Goal: Task Accomplishment & Management: Complete application form

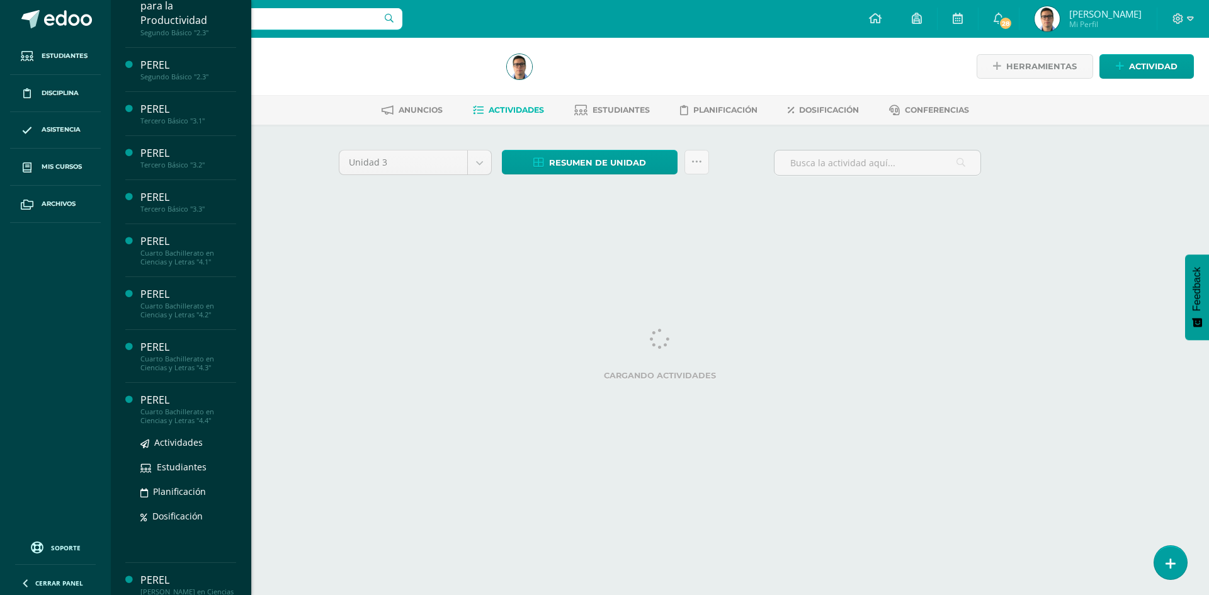
scroll to position [492, 0]
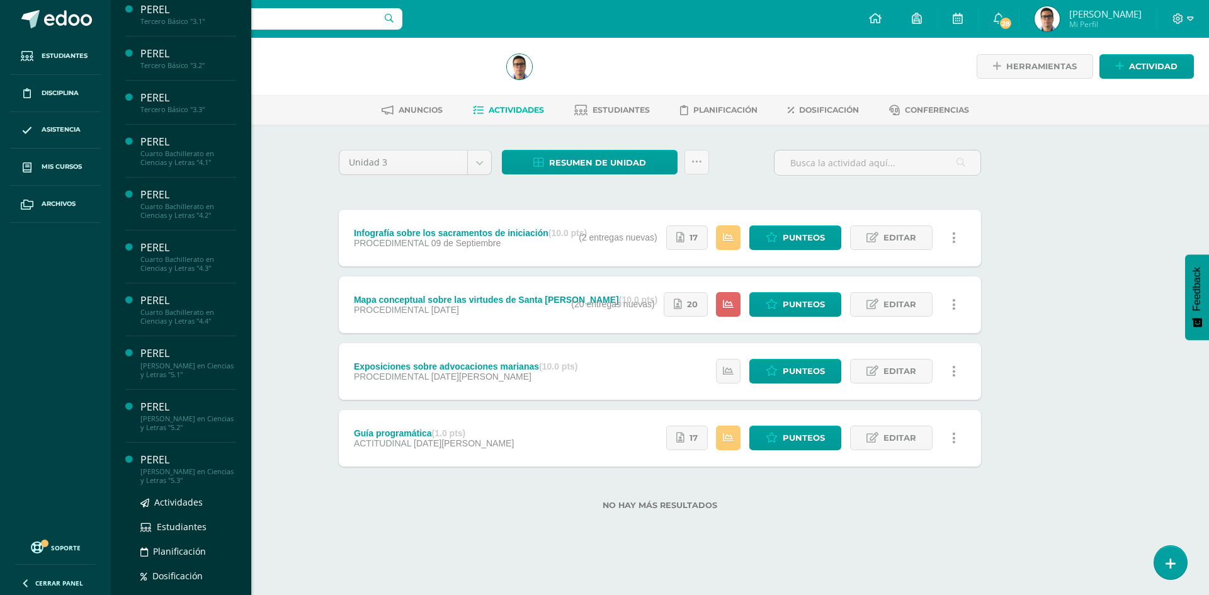
click at [198, 476] on div "[PERSON_NAME] en Ciencias y Letras "5.3"" at bounding box center [188, 476] width 96 height 18
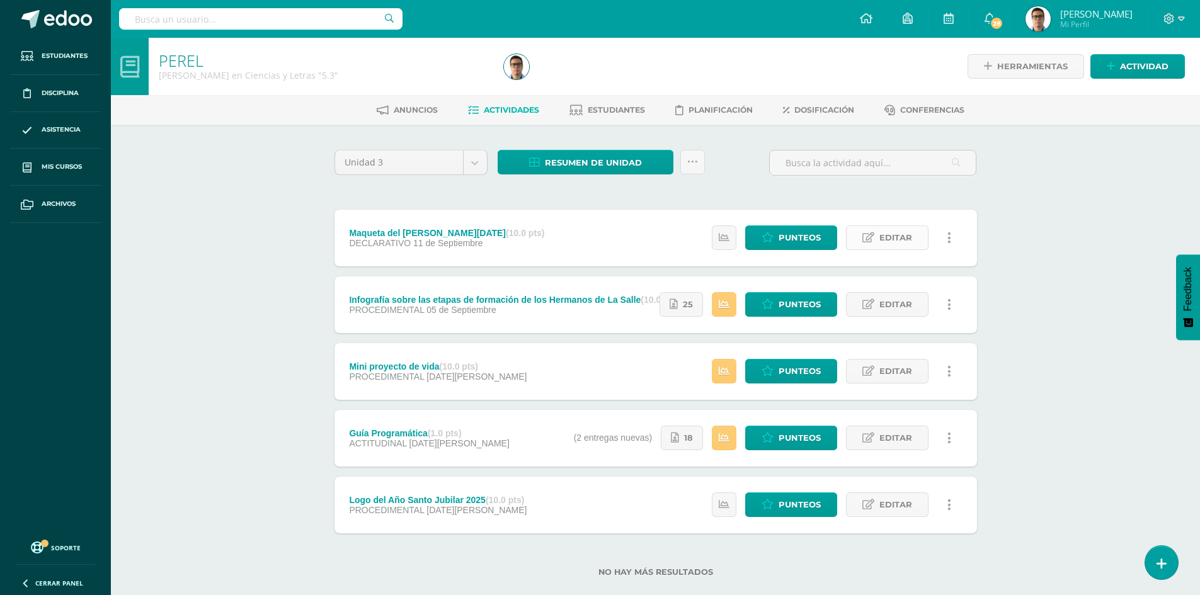
click at [883, 239] on span "Editar" at bounding box center [895, 237] width 33 height 23
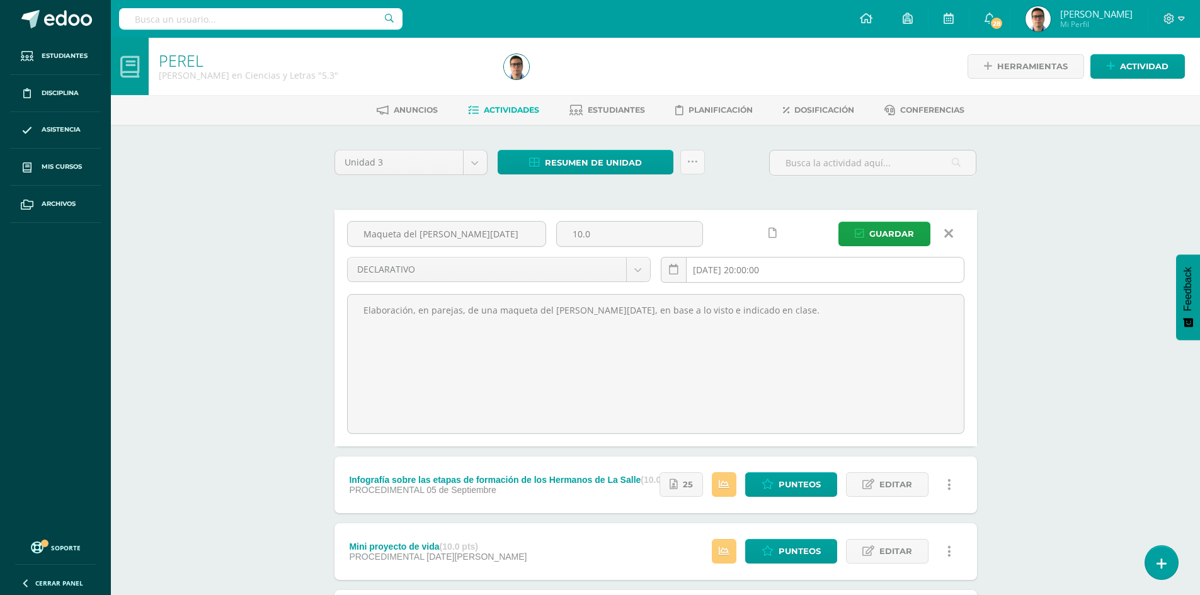
click at [790, 269] on input "2025-09-11 20:00:00" at bounding box center [812, 270] width 302 height 25
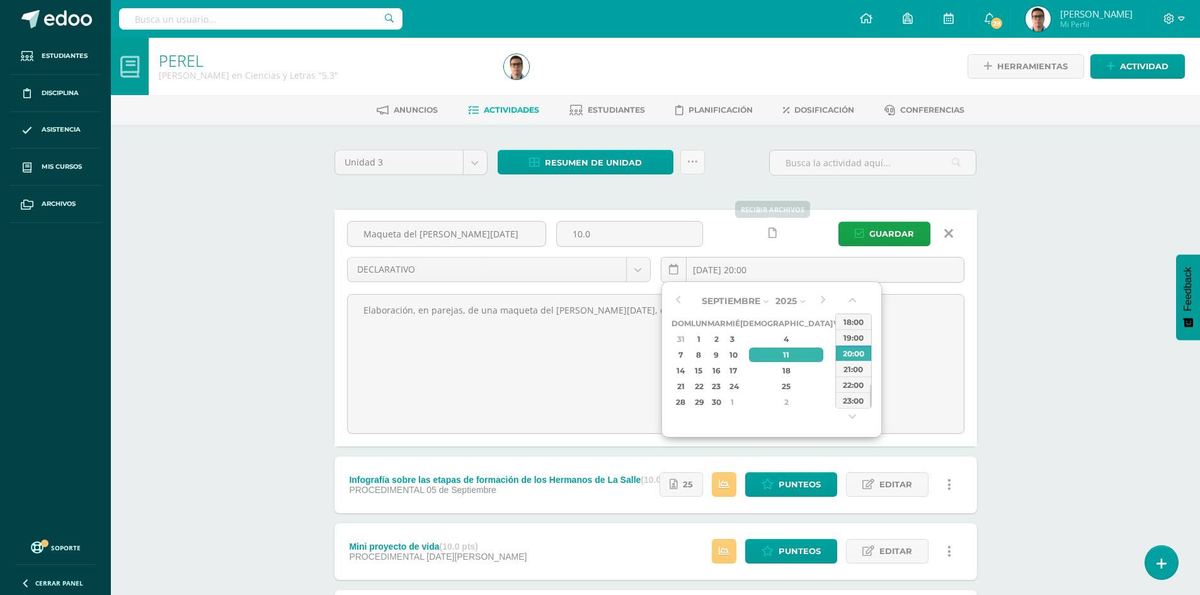
click at [774, 235] on icon at bounding box center [772, 233] width 8 height 11
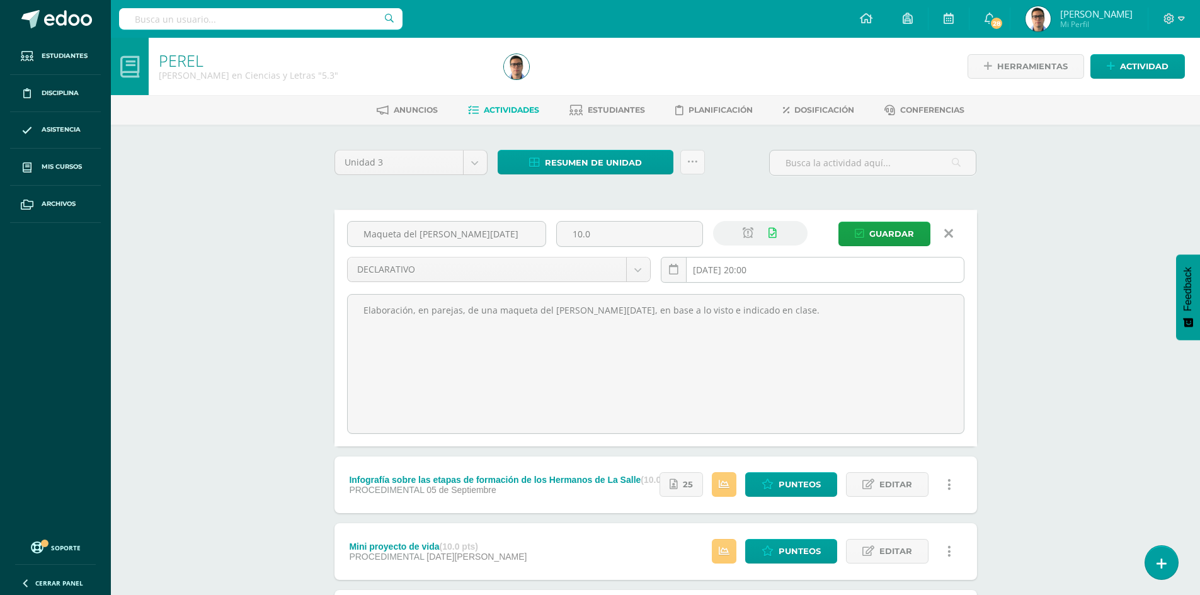
click at [794, 275] on input "2025-09-11 20:00" at bounding box center [812, 270] width 302 height 25
click at [751, 274] on input "2025-09-11 20:00" at bounding box center [812, 270] width 302 height 25
click at [794, 267] on input "2025-09-11 23:59" at bounding box center [812, 270] width 302 height 25
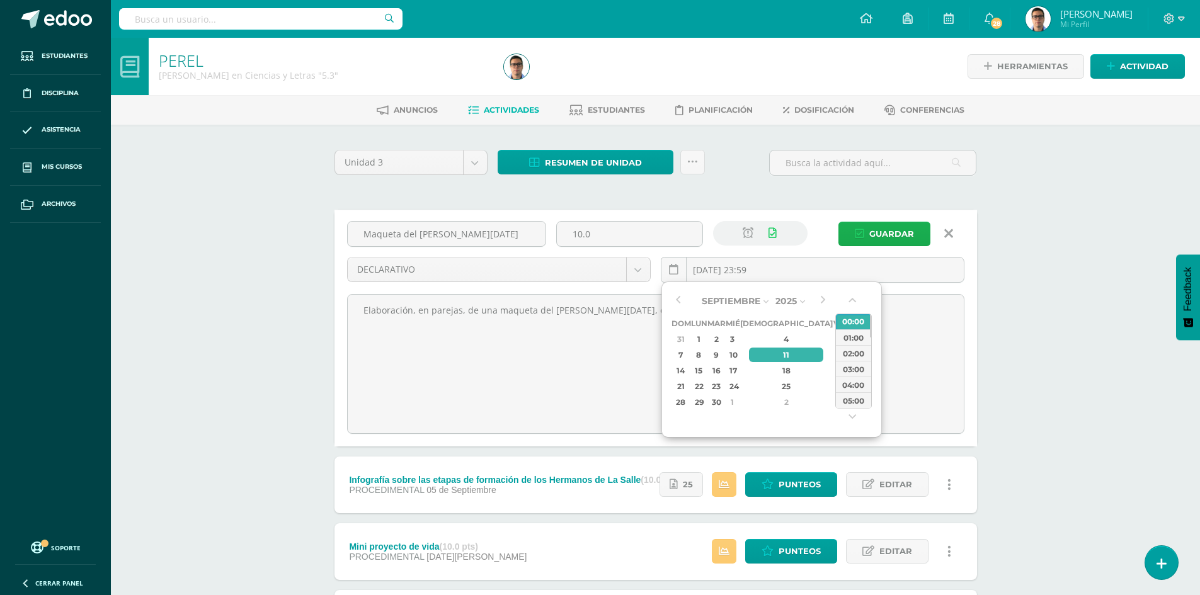
type input "2025-09-11 23:59"
click at [881, 240] on span "Guardar" at bounding box center [891, 233] width 45 height 23
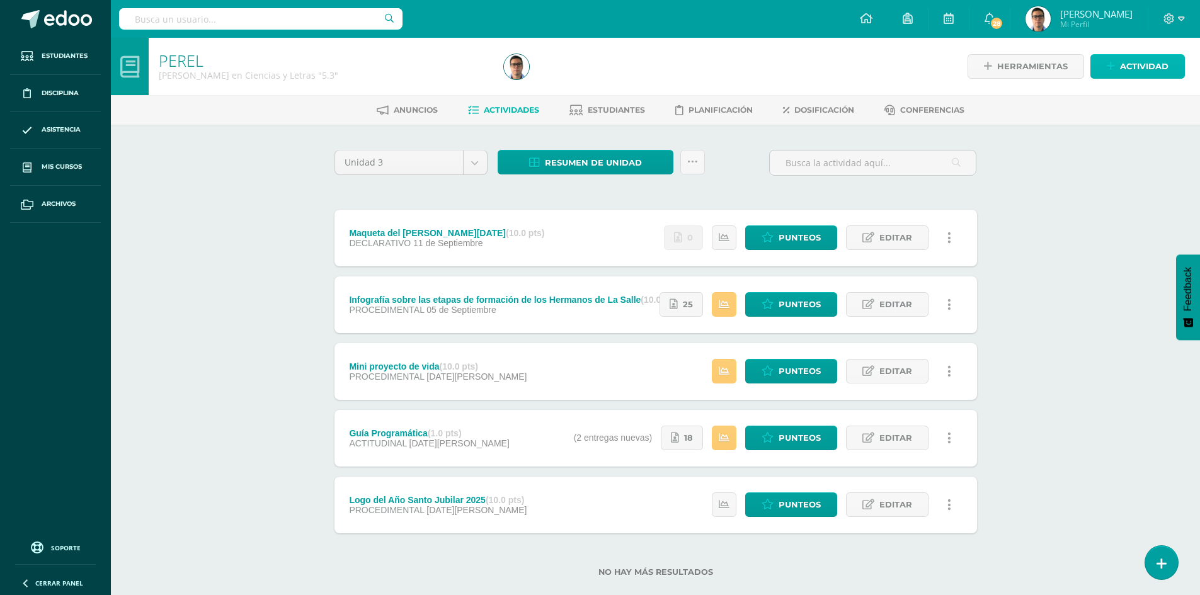
click at [1165, 67] on span "Actividad" at bounding box center [1144, 66] width 48 height 23
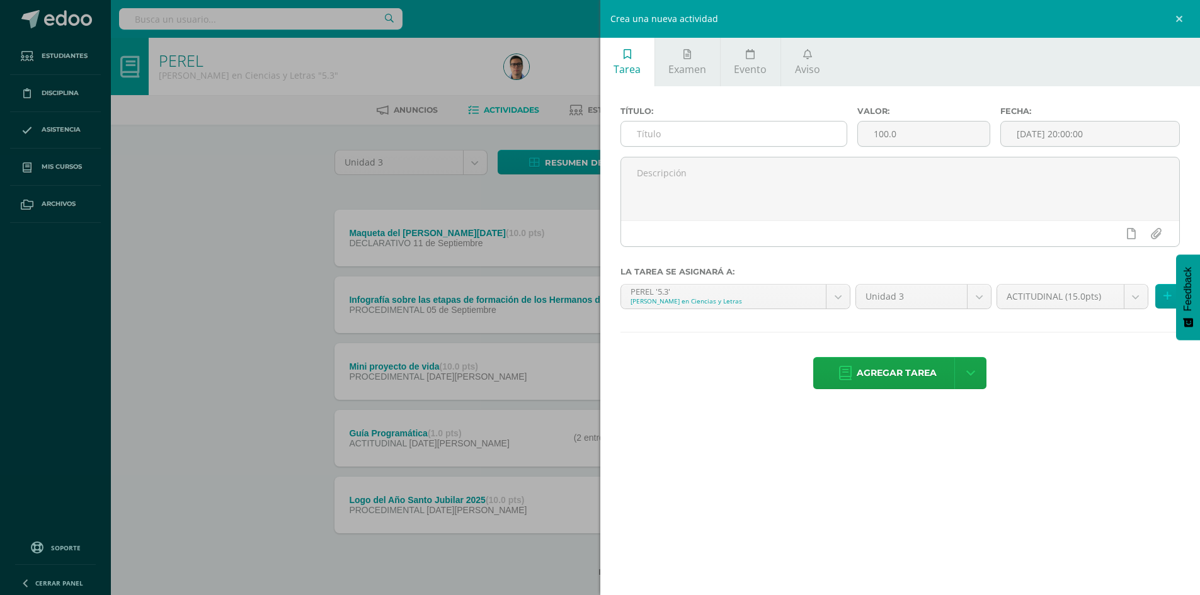
click at [823, 135] on input "text" at bounding box center [734, 134] width 226 height 25
type input "f"
type input "Folleto y cuaderno"
drag, startPoint x: 792, startPoint y: 133, endPoint x: 760, endPoint y: 137, distance: 32.3
click at [760, 137] on div "Título: Folleto y cuaderno Valor: 100.0 Fecha: 2025-09-10 20:00:00" at bounding box center [900, 131] width 570 height 50
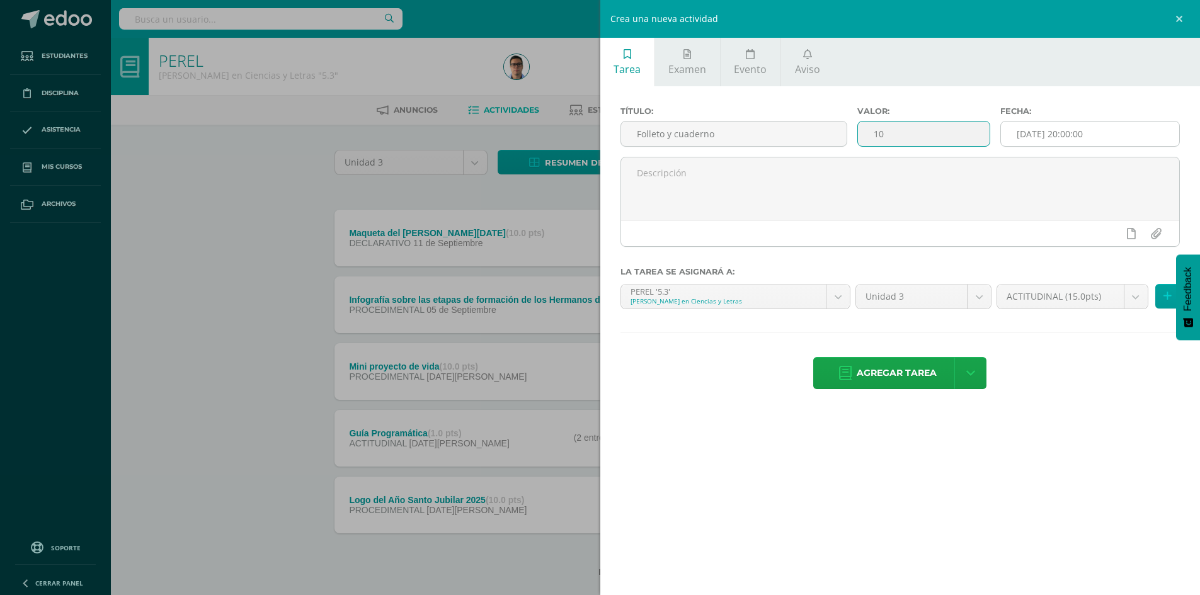
type input "10"
click at [1100, 137] on input "[DATE] 20:00:00" at bounding box center [1090, 134] width 178 height 25
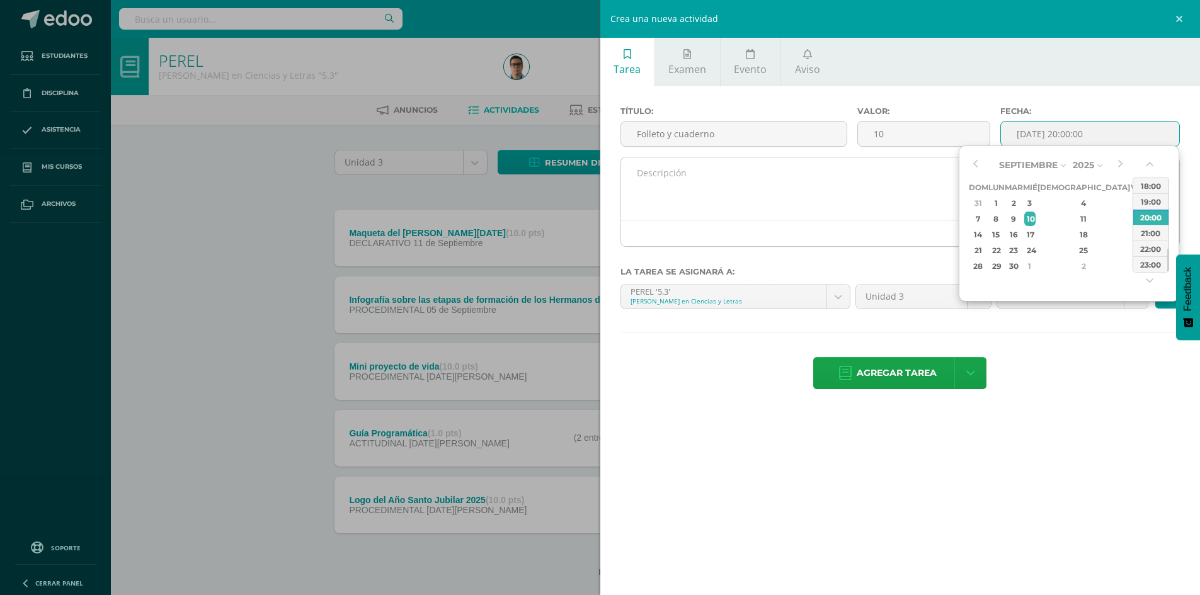
type input "2025-09-10 20:00"
click at [879, 204] on textarea at bounding box center [900, 188] width 559 height 63
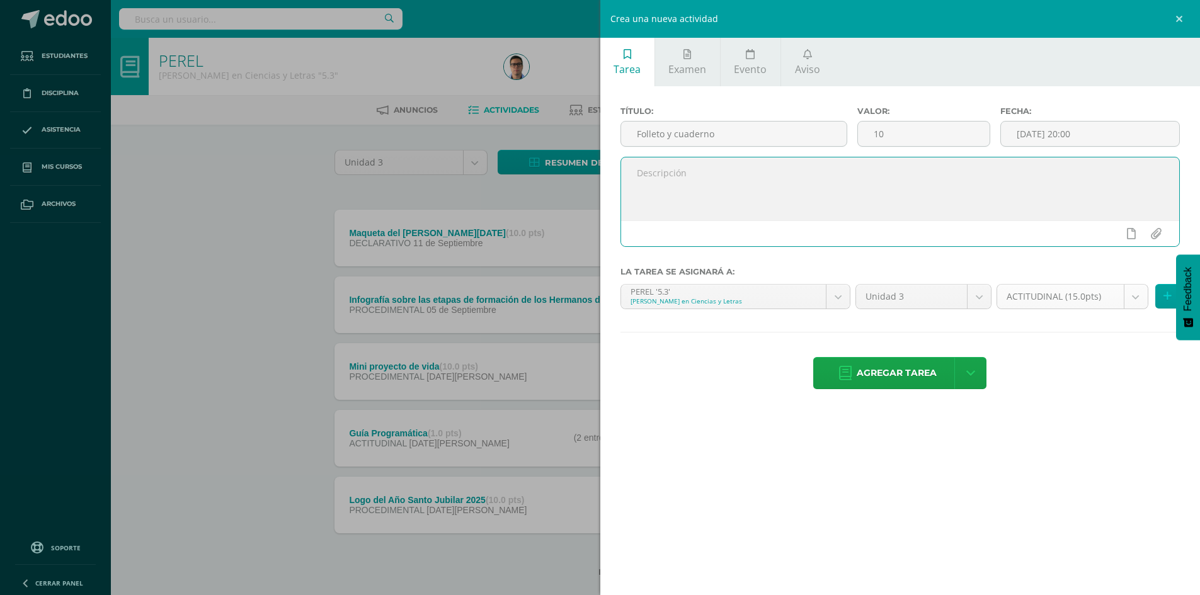
click at [1028, 289] on body "La tarea Maqueta del Pesebre de Navidad fue editada exitosamente. Estudiantes D…" at bounding box center [600, 308] width 1200 height 617
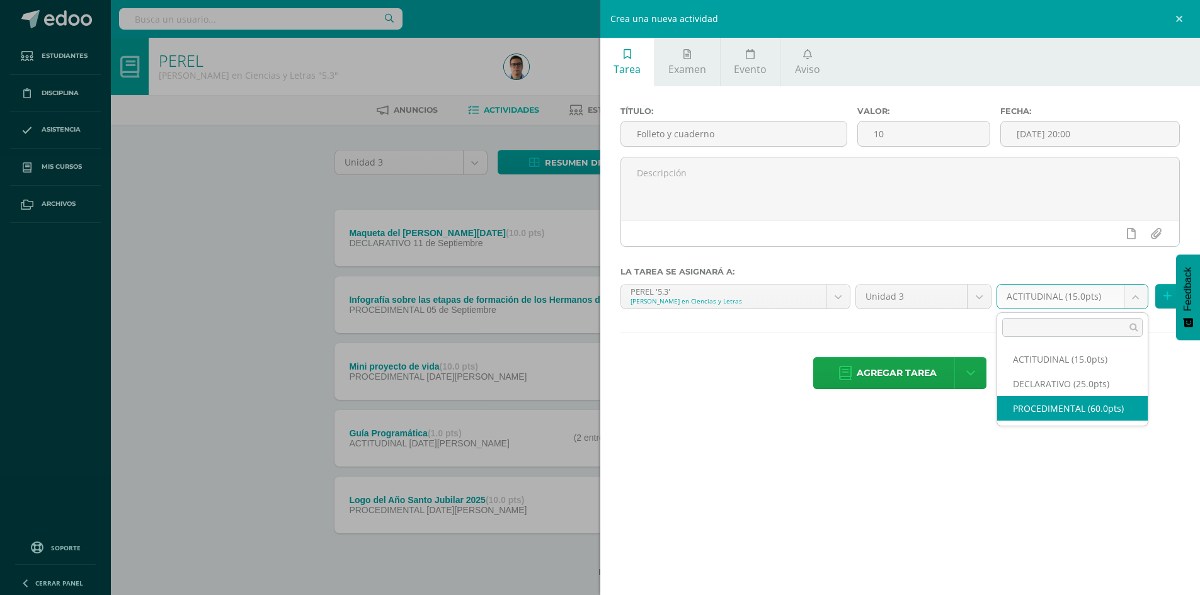
select select "34652"
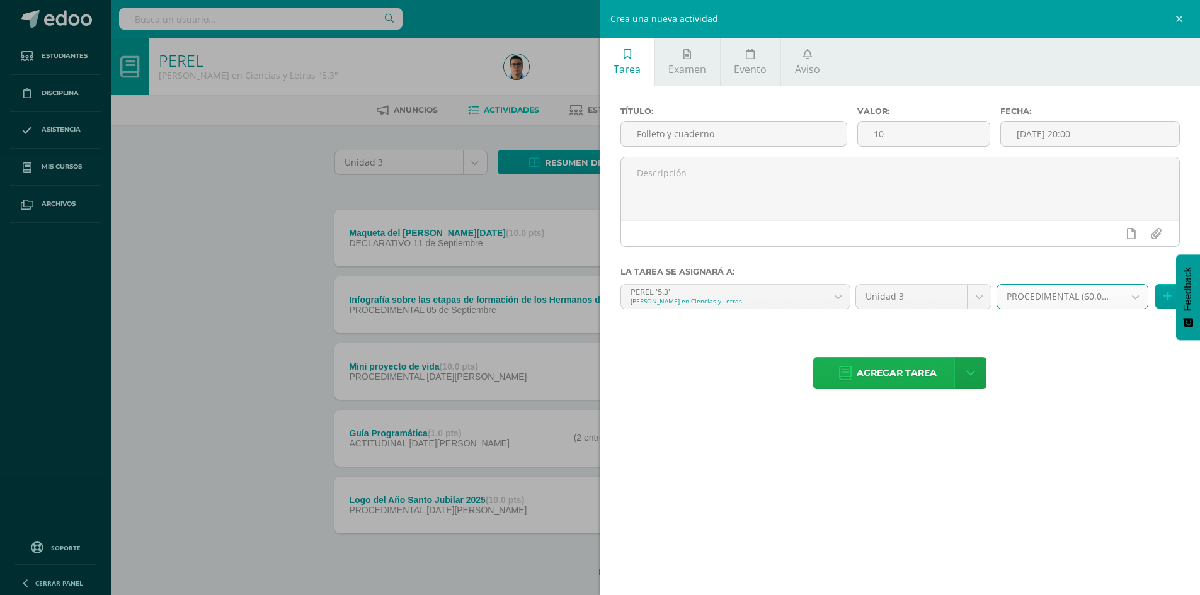
click at [895, 385] on span "Agregar tarea" at bounding box center [896, 373] width 80 height 31
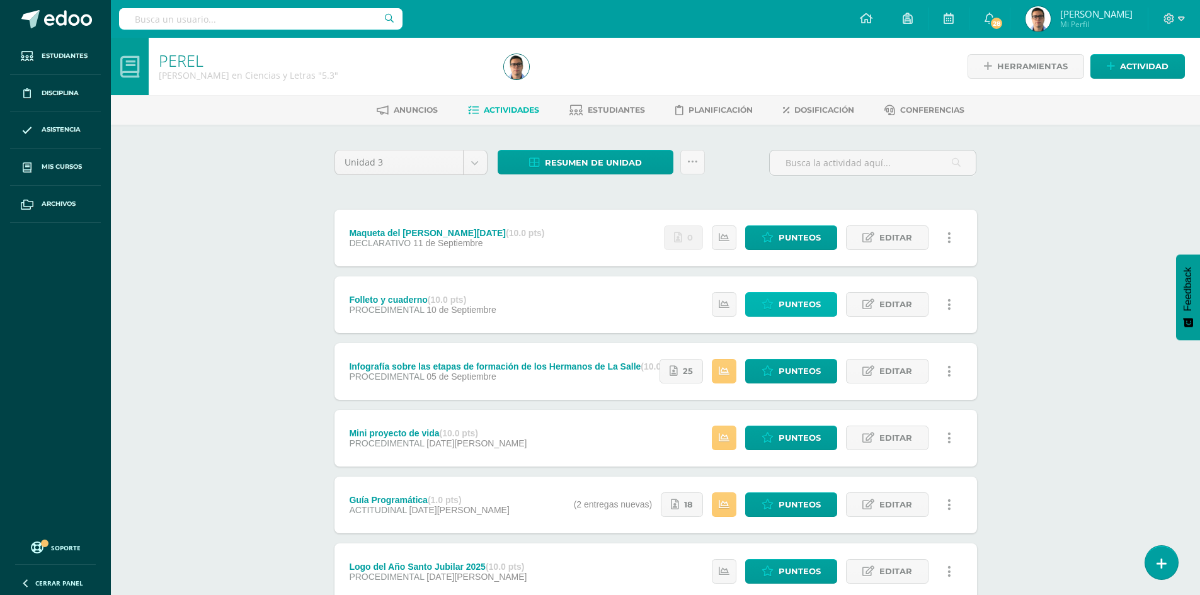
click at [783, 311] on span "Punteos" at bounding box center [799, 304] width 42 height 23
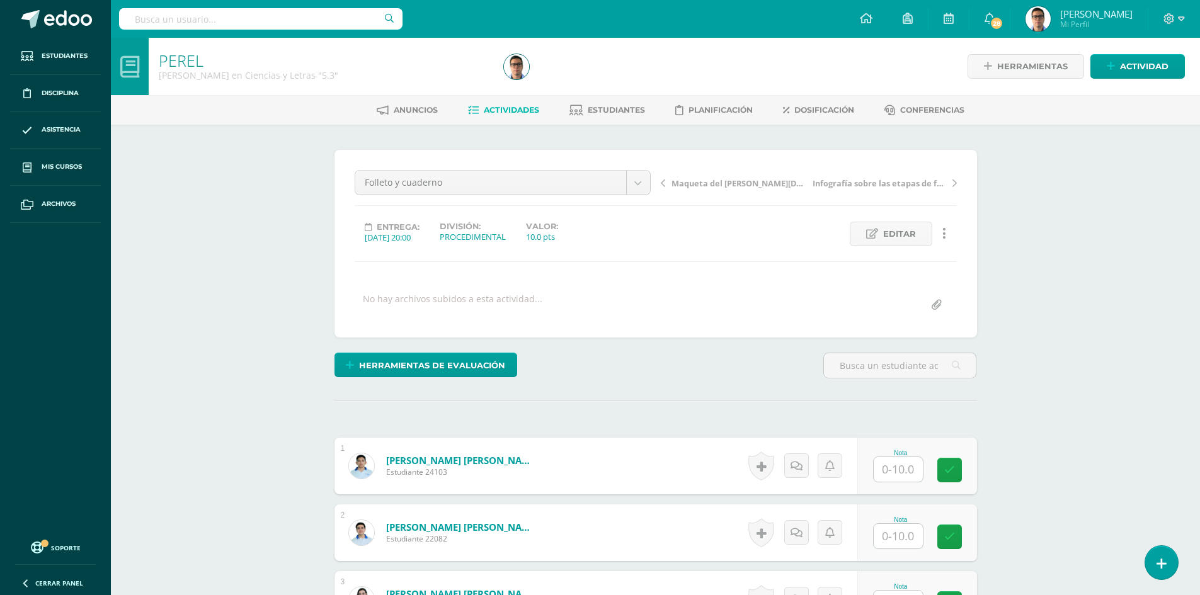
type input "q"
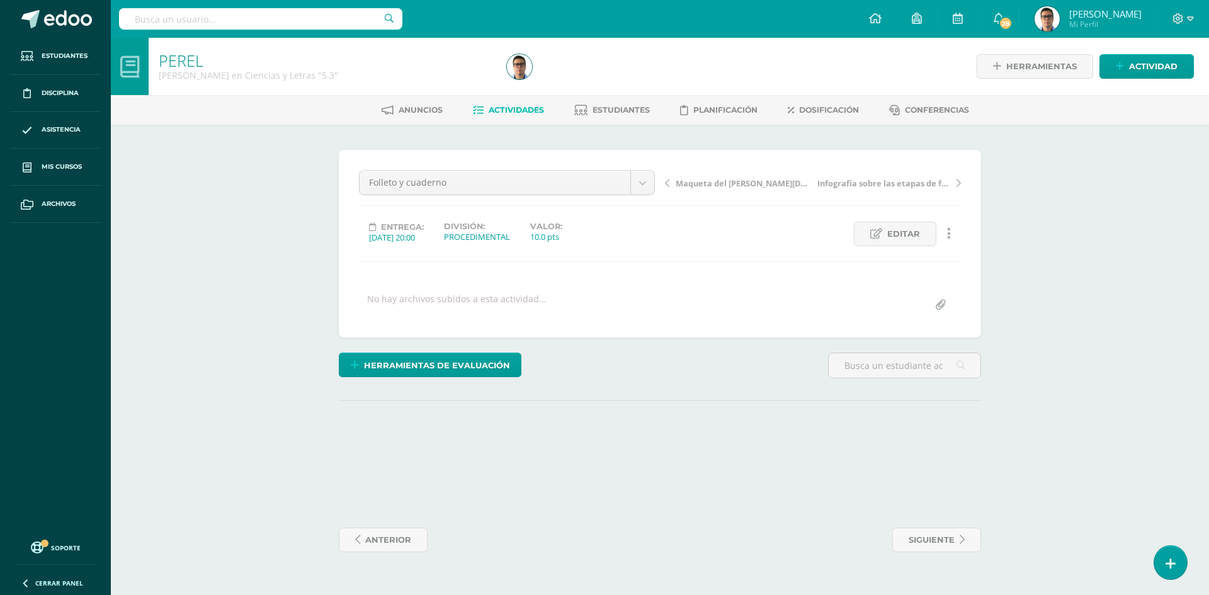
click at [1058, 363] on div "[PERSON_NAME] en Ciencias y Letras "5.3" Herramientas Detalle de asistencias Ac…" at bounding box center [660, 308] width 1098 height 540
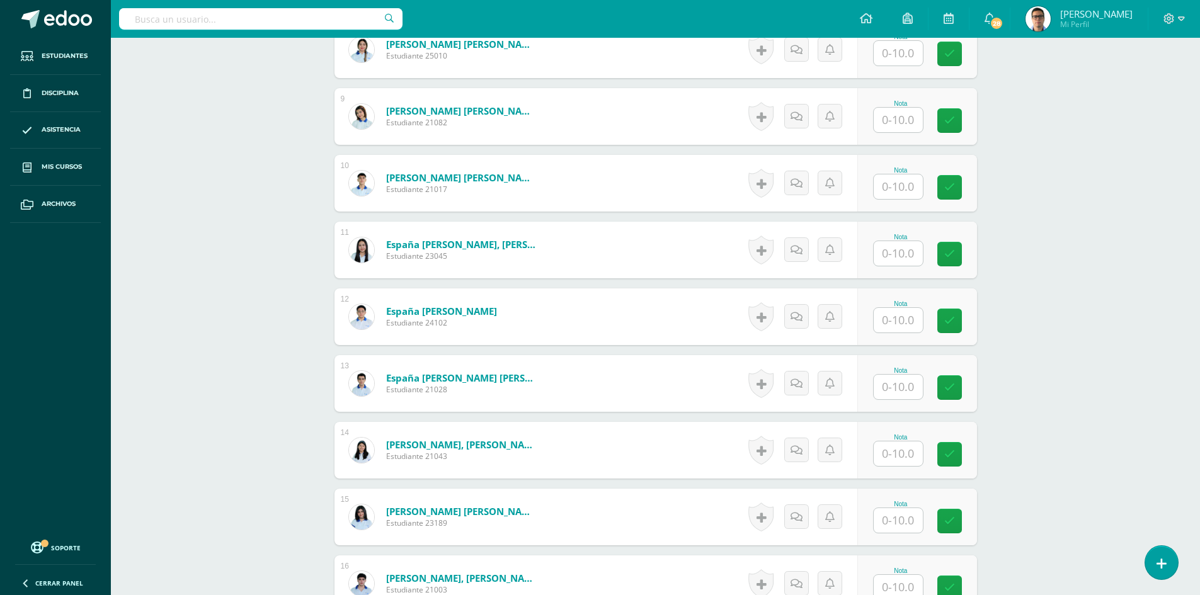
scroll to position [874, 0]
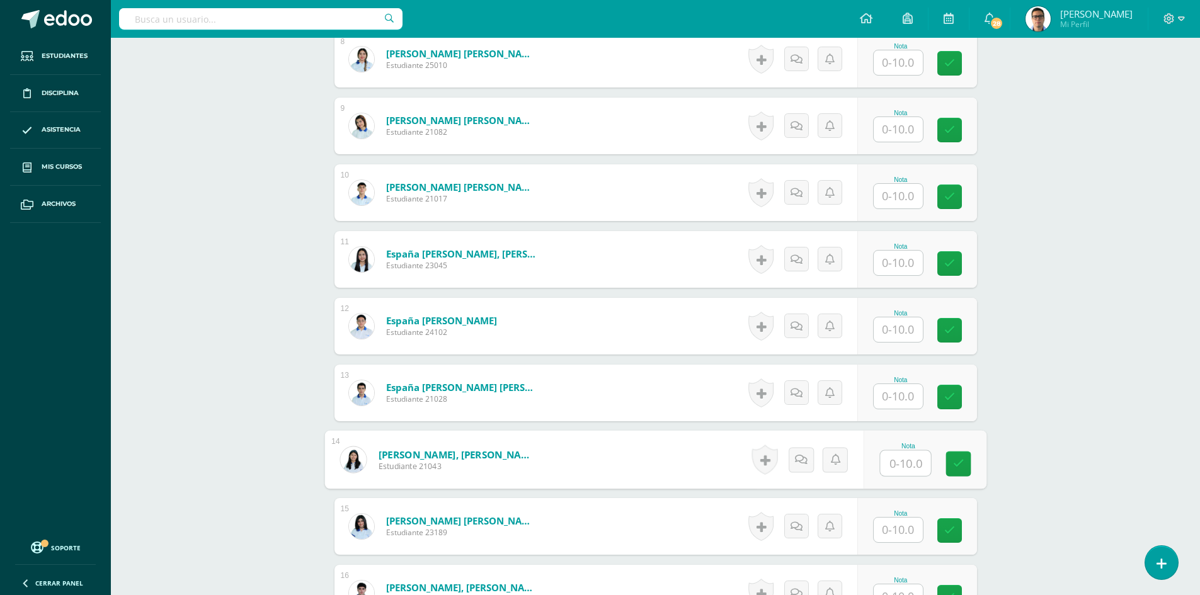
click at [899, 470] on input "text" at bounding box center [905, 463] width 50 height 25
